Goal: Information Seeking & Learning: Find specific fact

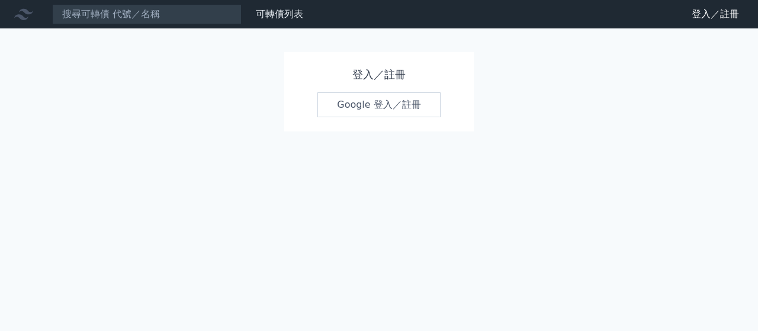
click at [360, 92] on link "Google 登入／註冊" at bounding box center [378, 104] width 123 height 25
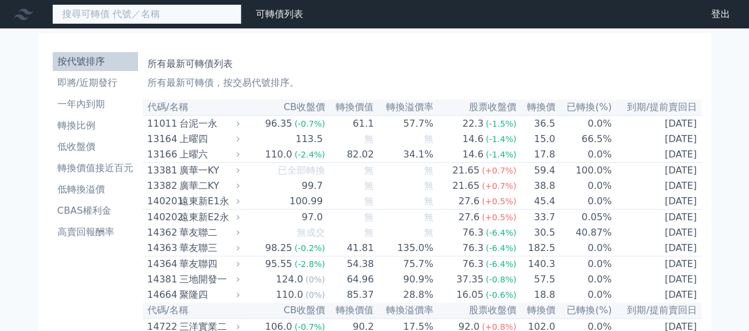
click at [147, 12] on input at bounding box center [146, 14] width 189 height 20
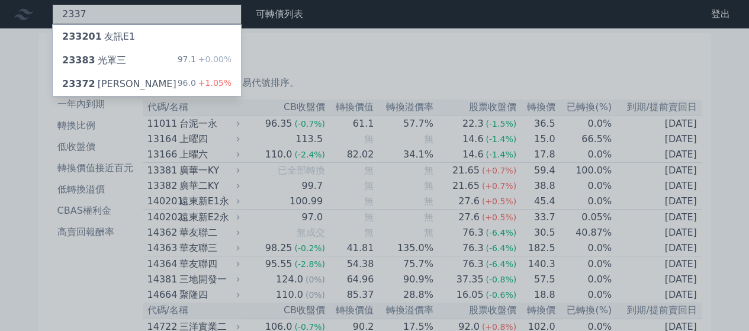
type input "2337"
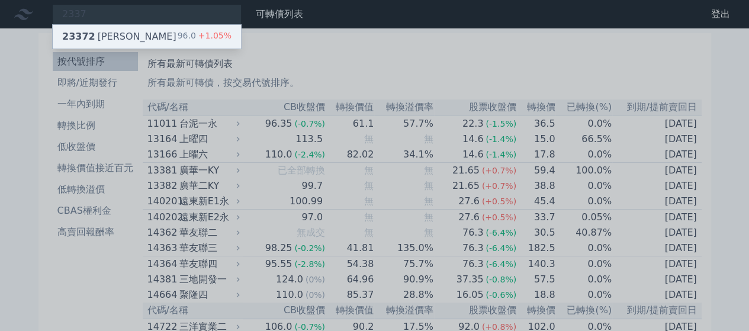
click at [90, 30] on div "23372 [PERSON_NAME]" at bounding box center [119, 37] width 114 height 14
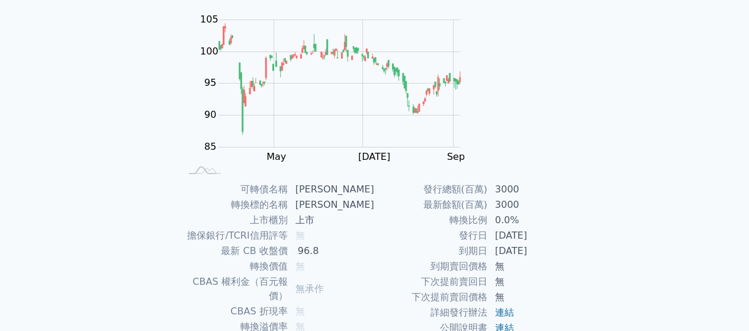
scroll to position [118, 0]
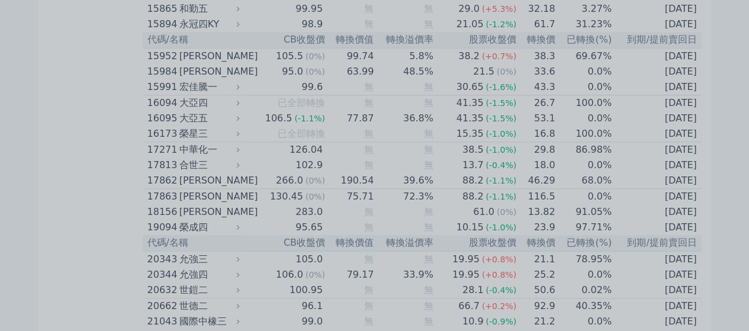
scroll to position [711, 0]
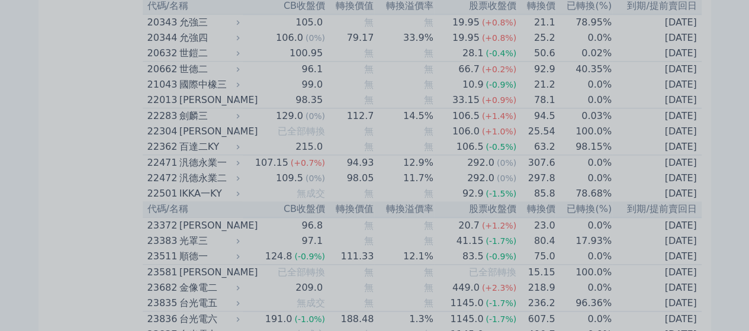
click at [399, 44] on div at bounding box center [374, 165] width 749 height 331
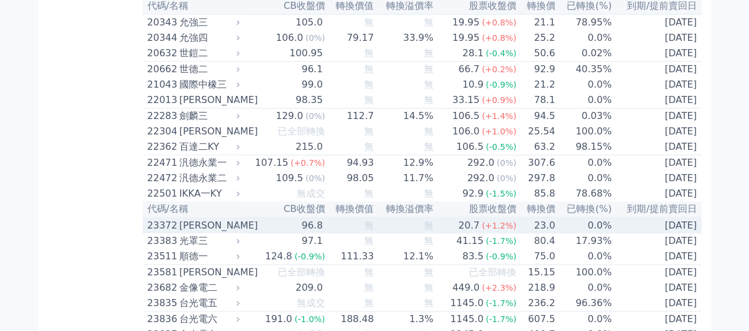
click at [176, 218] on div "23372" at bounding box center [161, 225] width 29 height 14
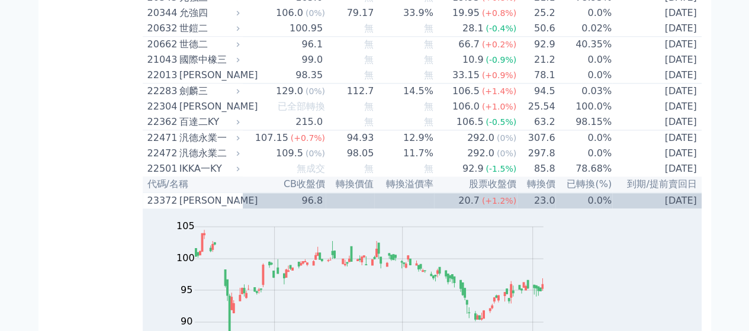
scroll to position [651, 0]
